Goal: Information Seeking & Learning: Learn about a topic

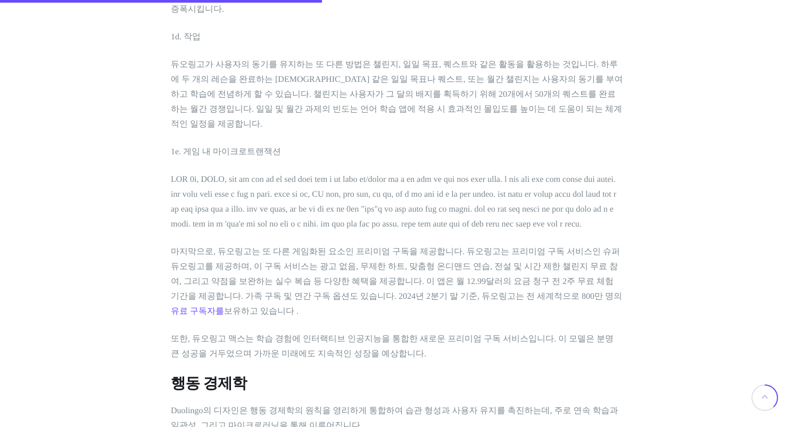
scroll to position [1736, 0]
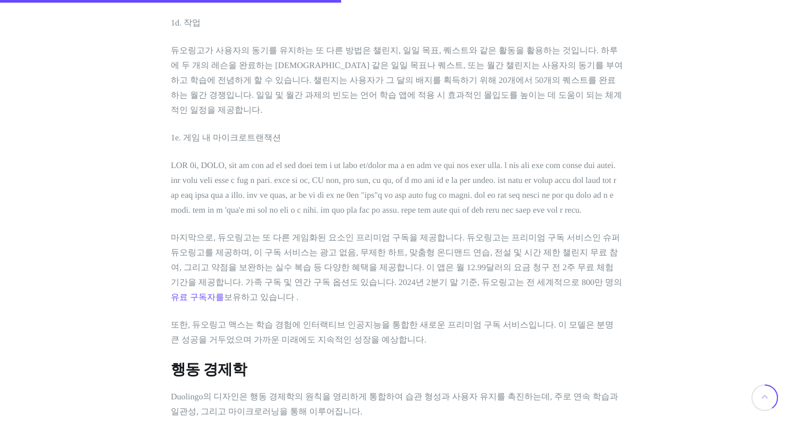
click at [530, 231] on p "마지막으로, 듀오링고는 또 다른 게임화된 요소인 프리미엄 구독을 제공합니다. 듀오링고는 프리미엄 구독 서비스인 슈퍼 듀오링고를 제공하며, 이 …" at bounding box center [397, 268] width 452 height 75
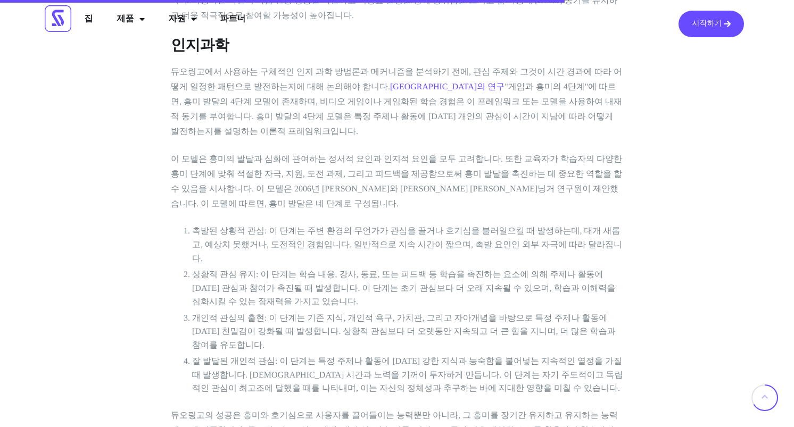
scroll to position [3218, 0]
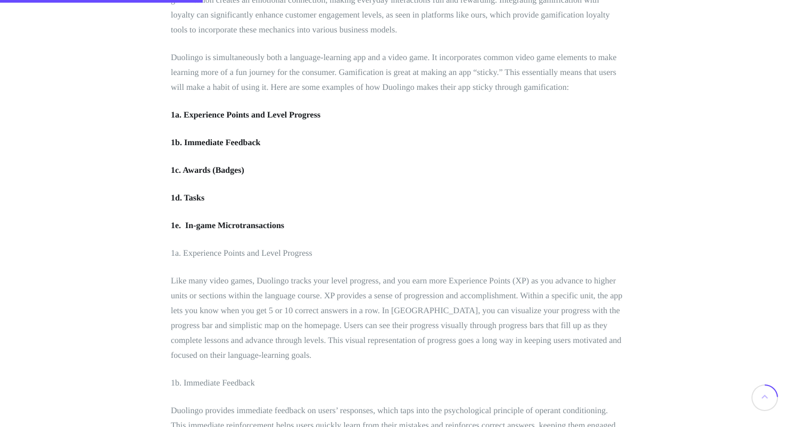
scroll to position [1131, 0]
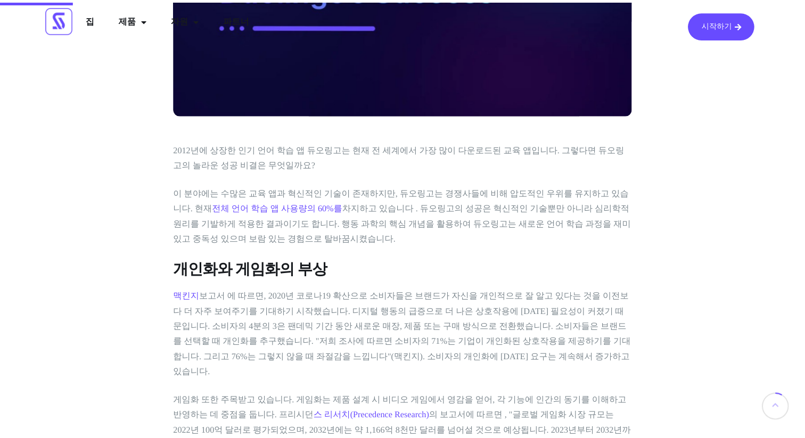
scroll to position [237, 0]
